Goal: Obtain resource: Download file/media

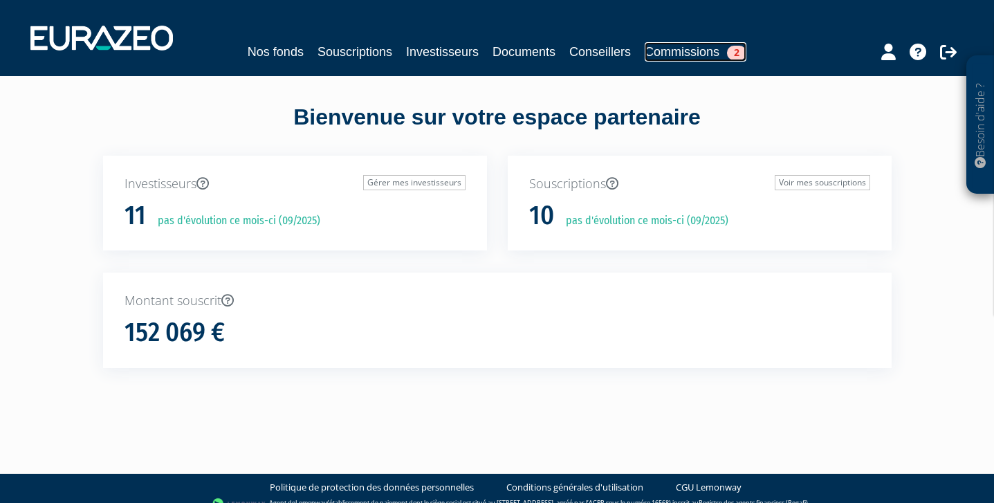
click at [672, 51] on link "Commissions 2" at bounding box center [695, 51] width 102 height 19
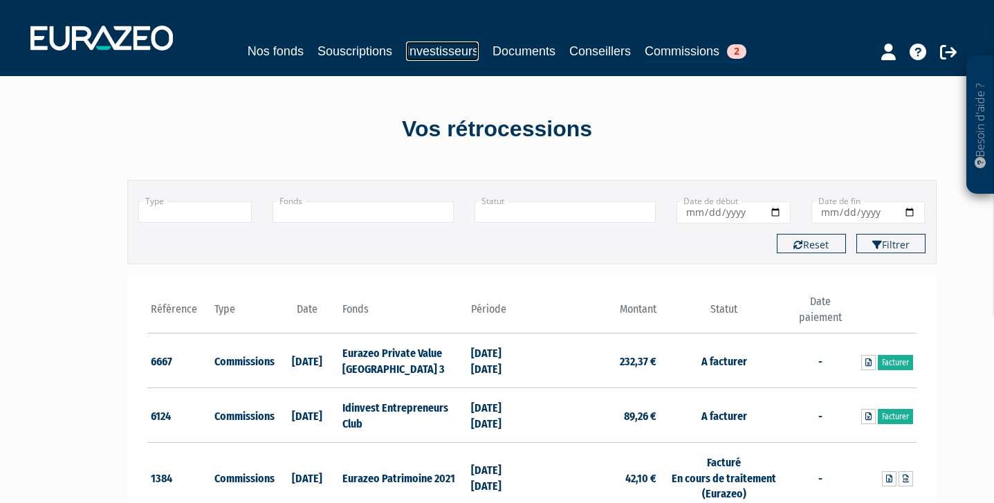
click at [417, 53] on link "Investisseurs" at bounding box center [442, 50] width 73 height 19
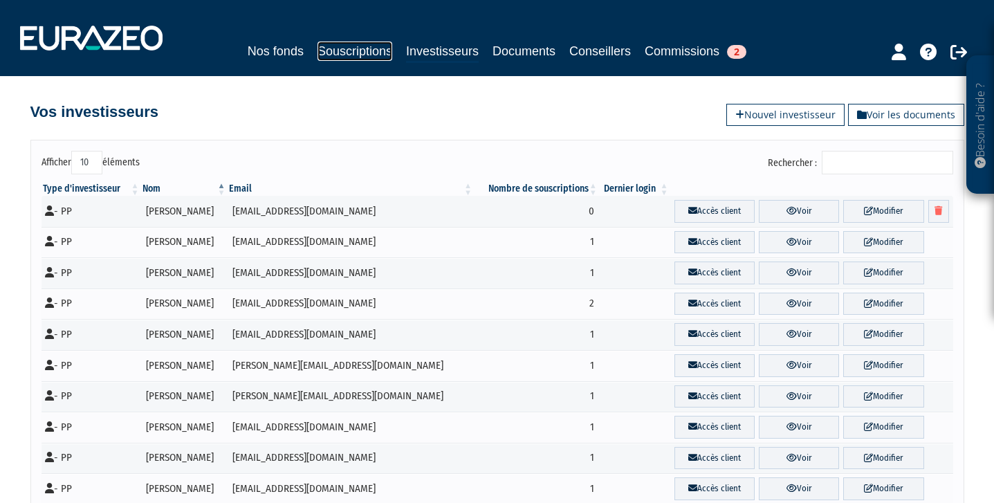
click at [373, 57] on link "Souscriptions" at bounding box center [354, 50] width 75 height 19
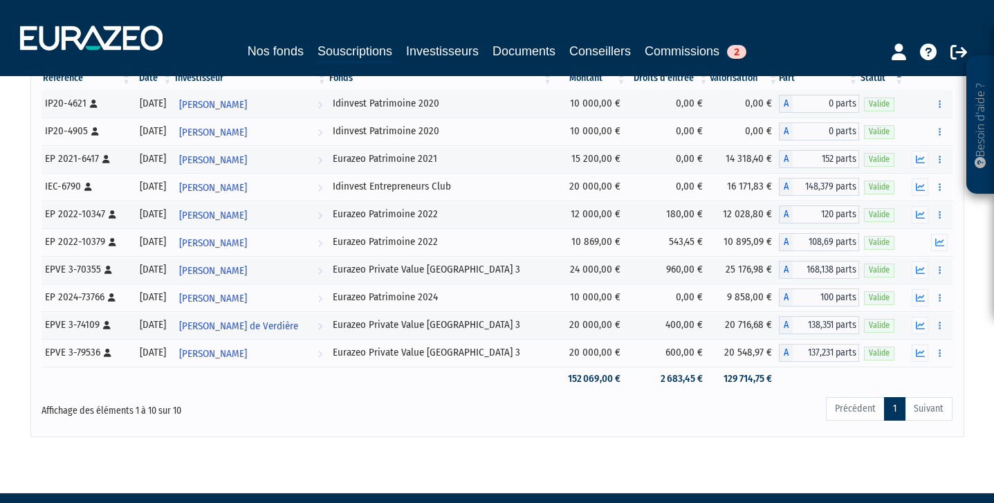
scroll to position [150, 0]
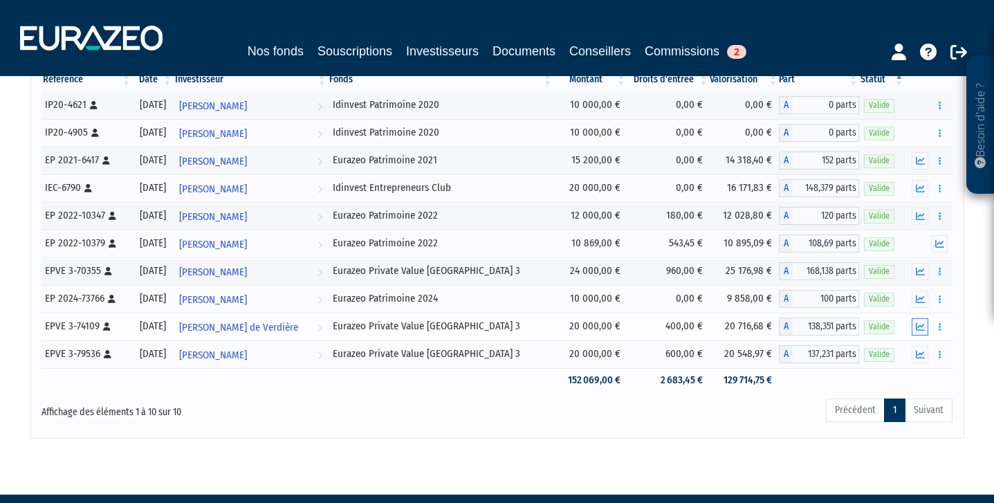
click at [924, 330] on icon "button" at bounding box center [919, 326] width 9 height 9
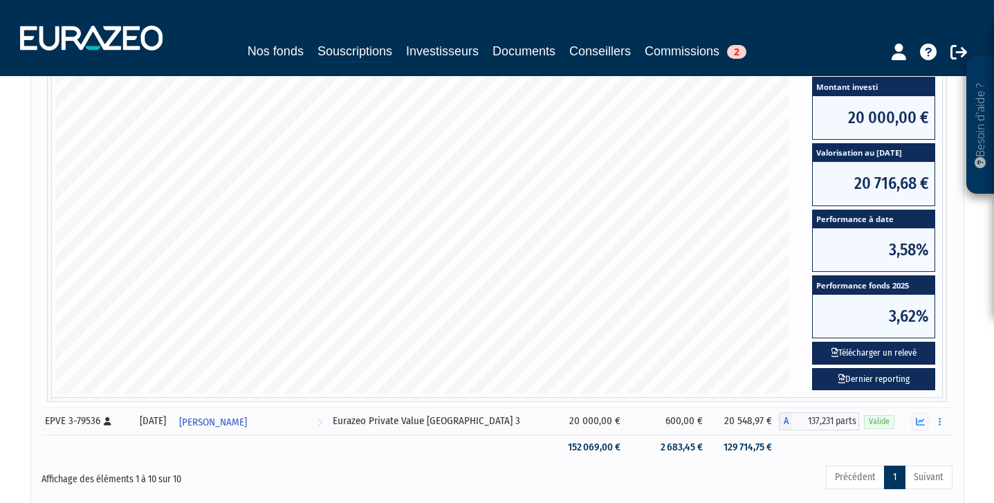
scroll to position [516, 0]
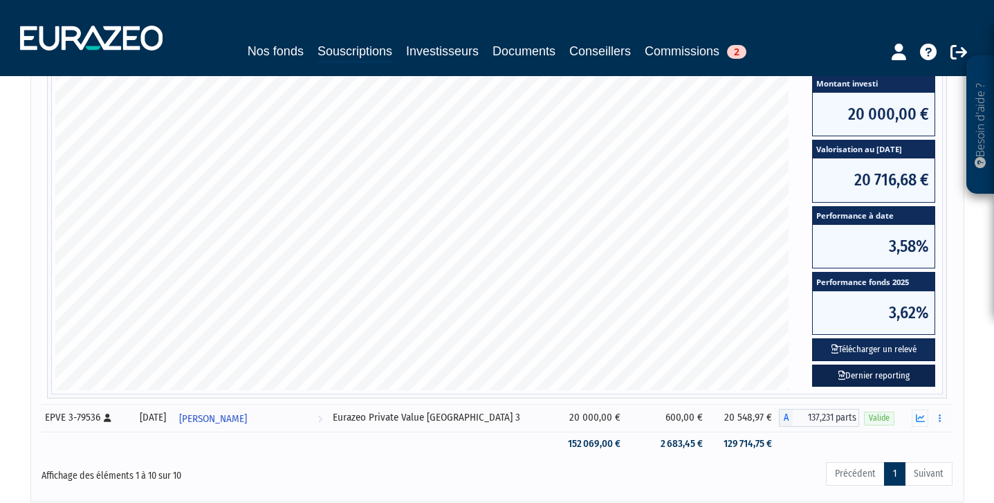
click at [867, 378] on link "Dernier reporting" at bounding box center [873, 375] width 123 height 23
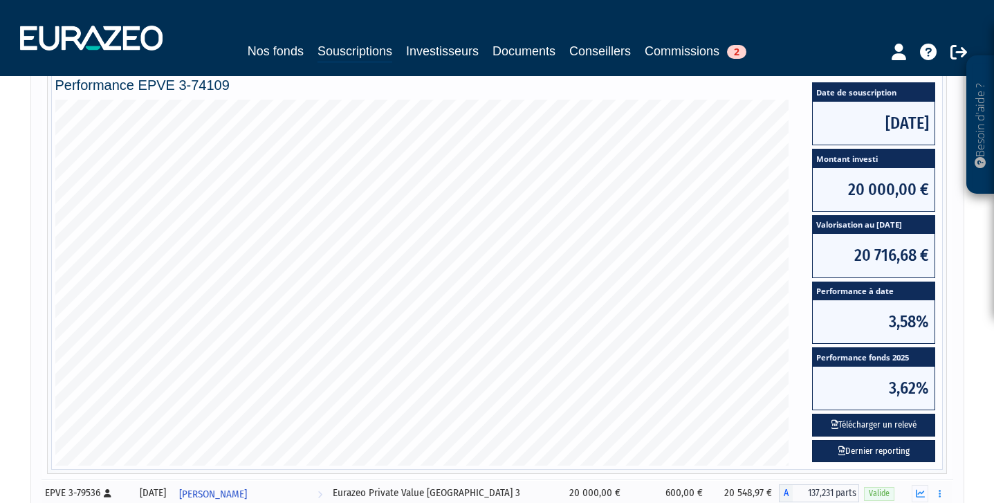
scroll to position [400, 0]
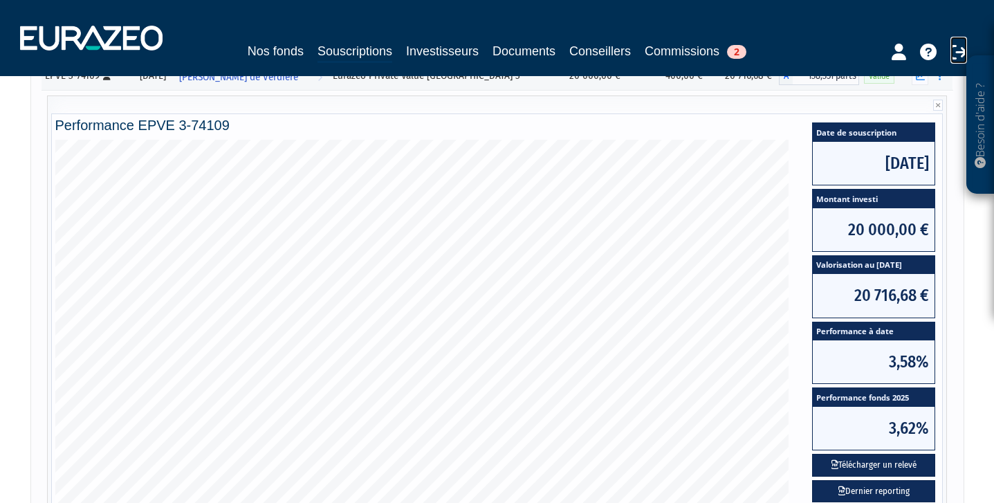
click at [955, 50] on icon at bounding box center [958, 52] width 17 height 17
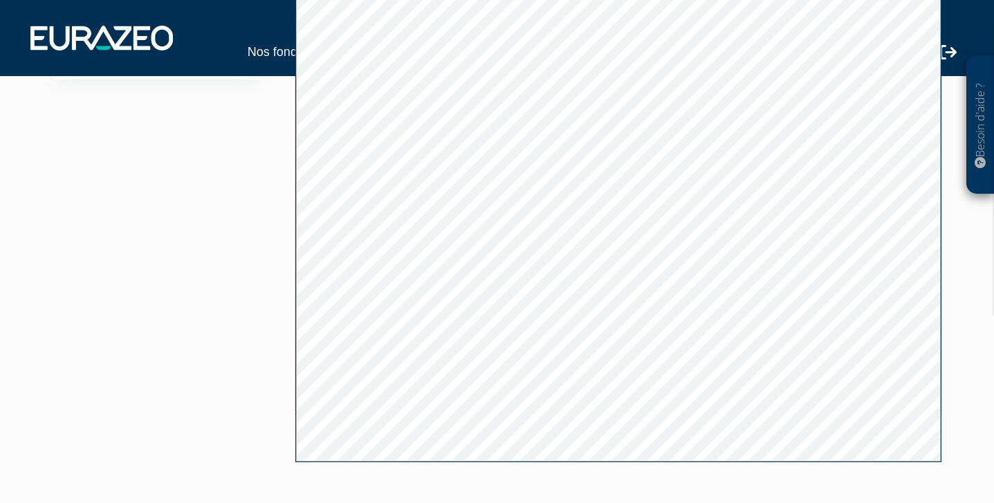
scroll to position [177, 0]
